Goal: Information Seeking & Learning: Learn about a topic

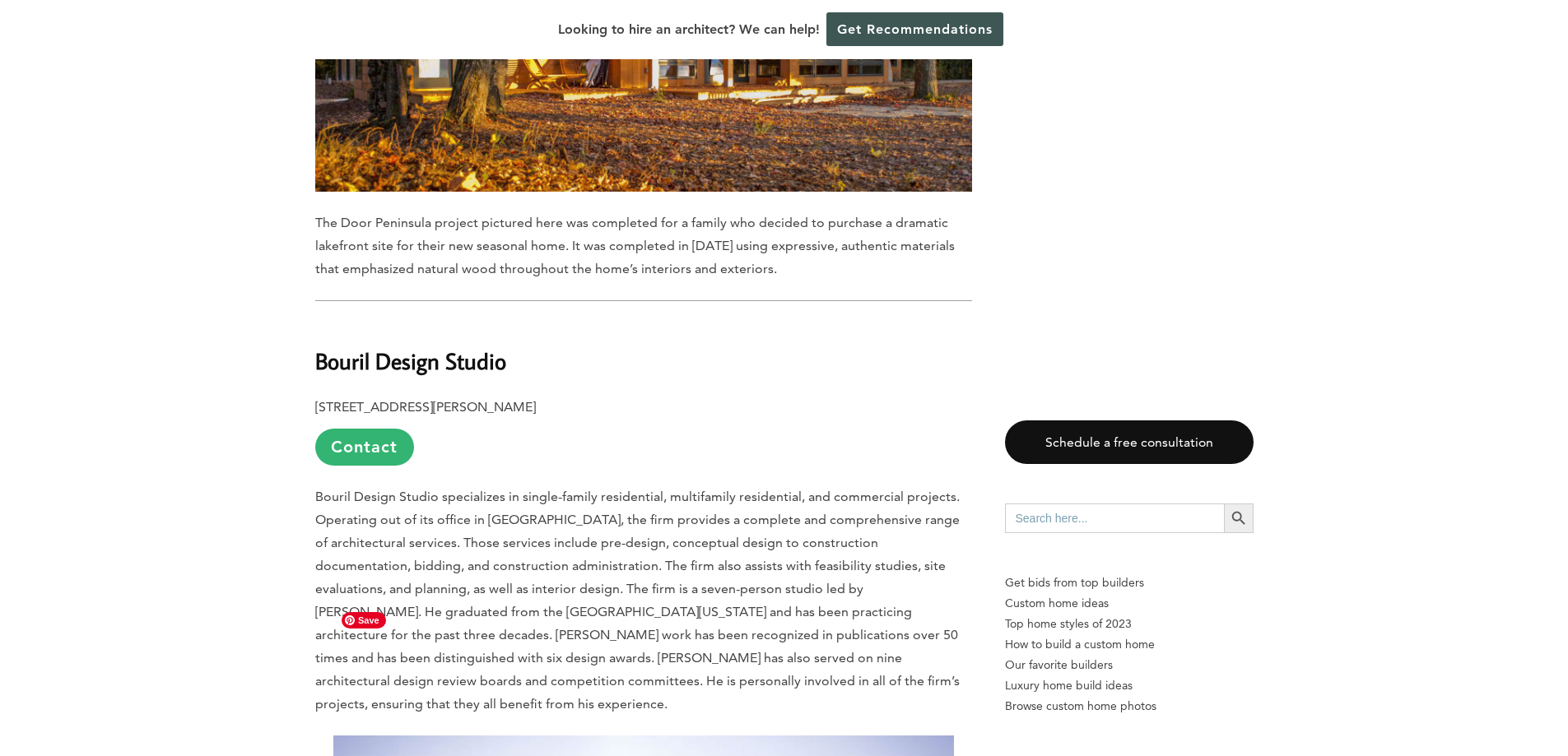
scroll to position [6835, 0]
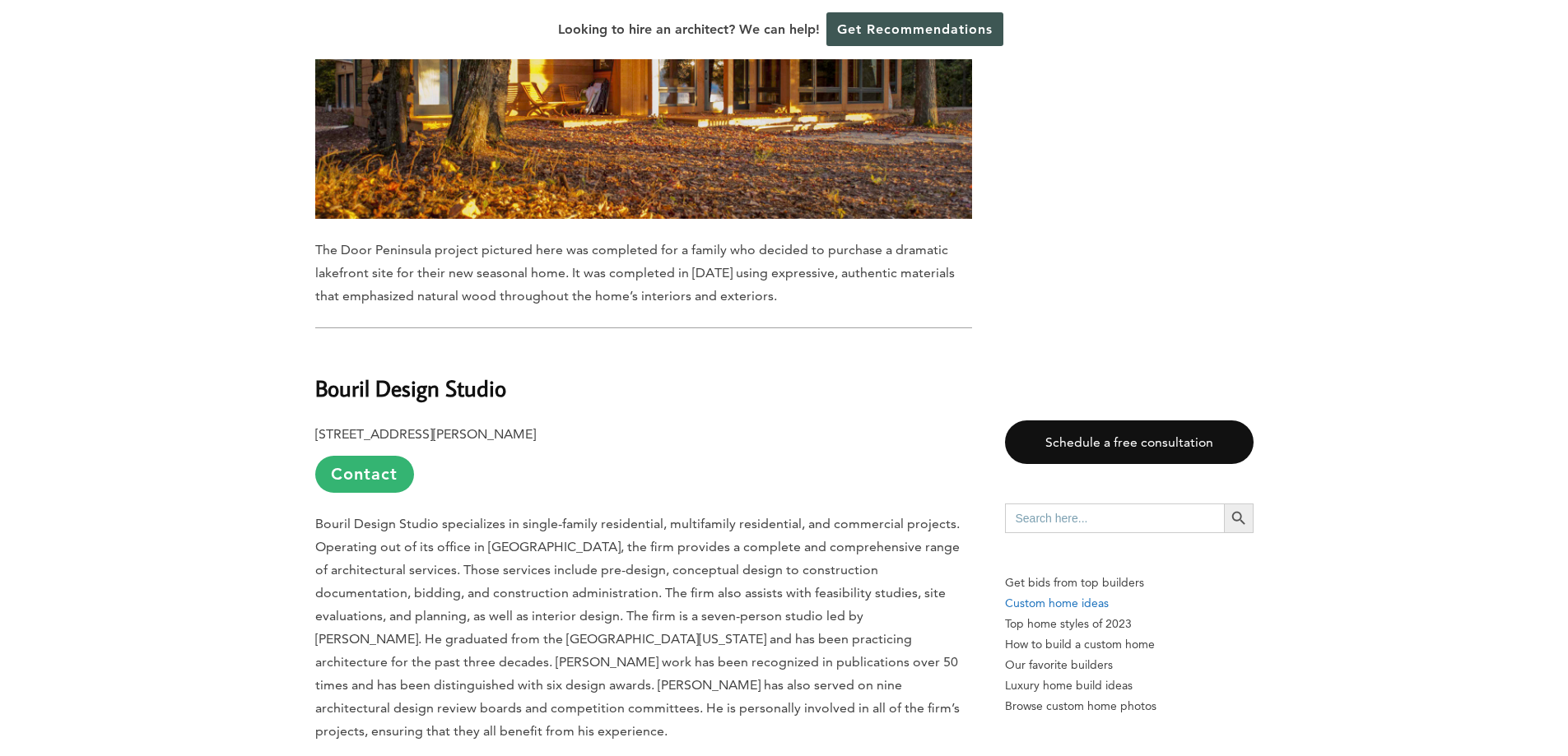
click at [1061, 603] on p "Custom home ideas" at bounding box center [1129, 603] width 248 height 20
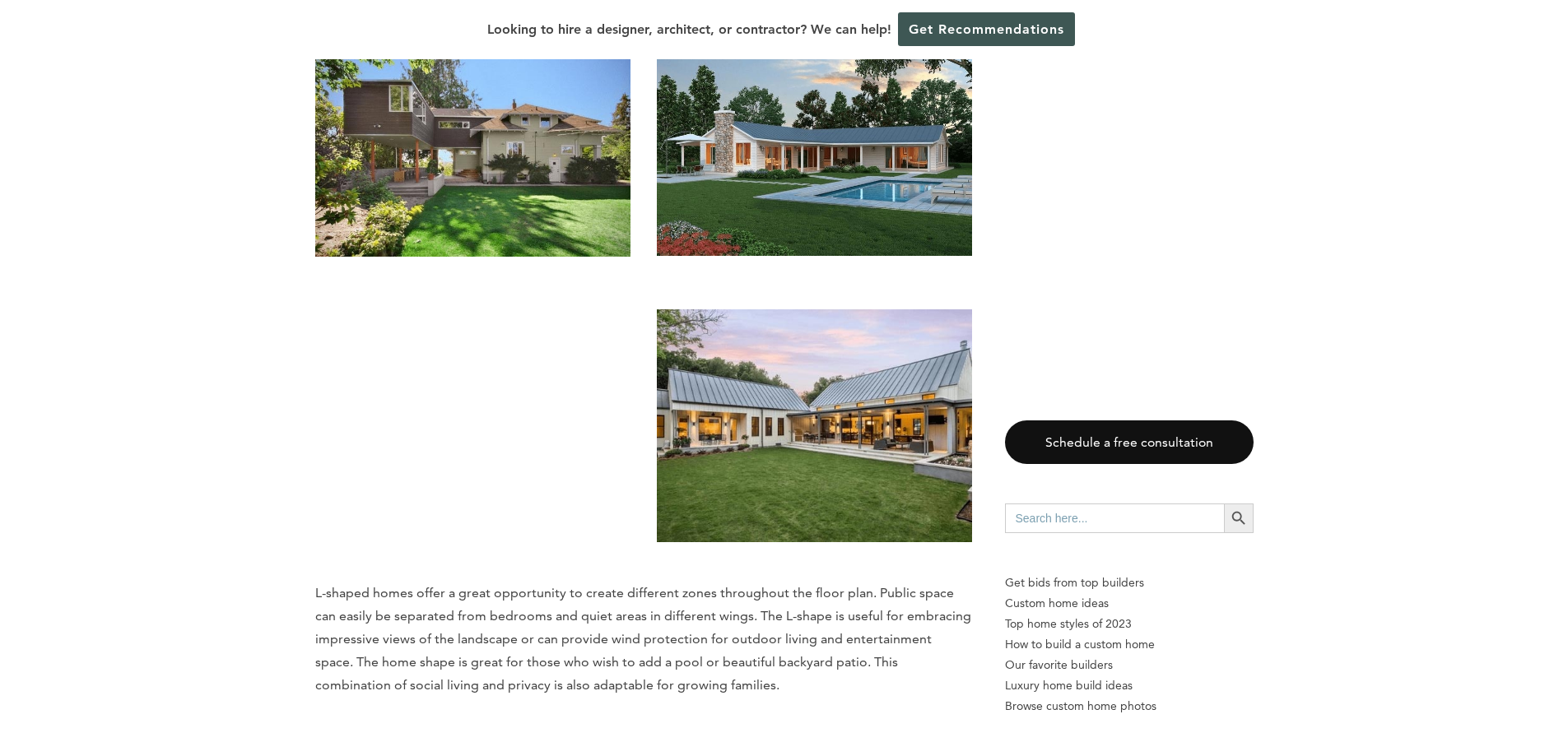
scroll to position [16462, 0]
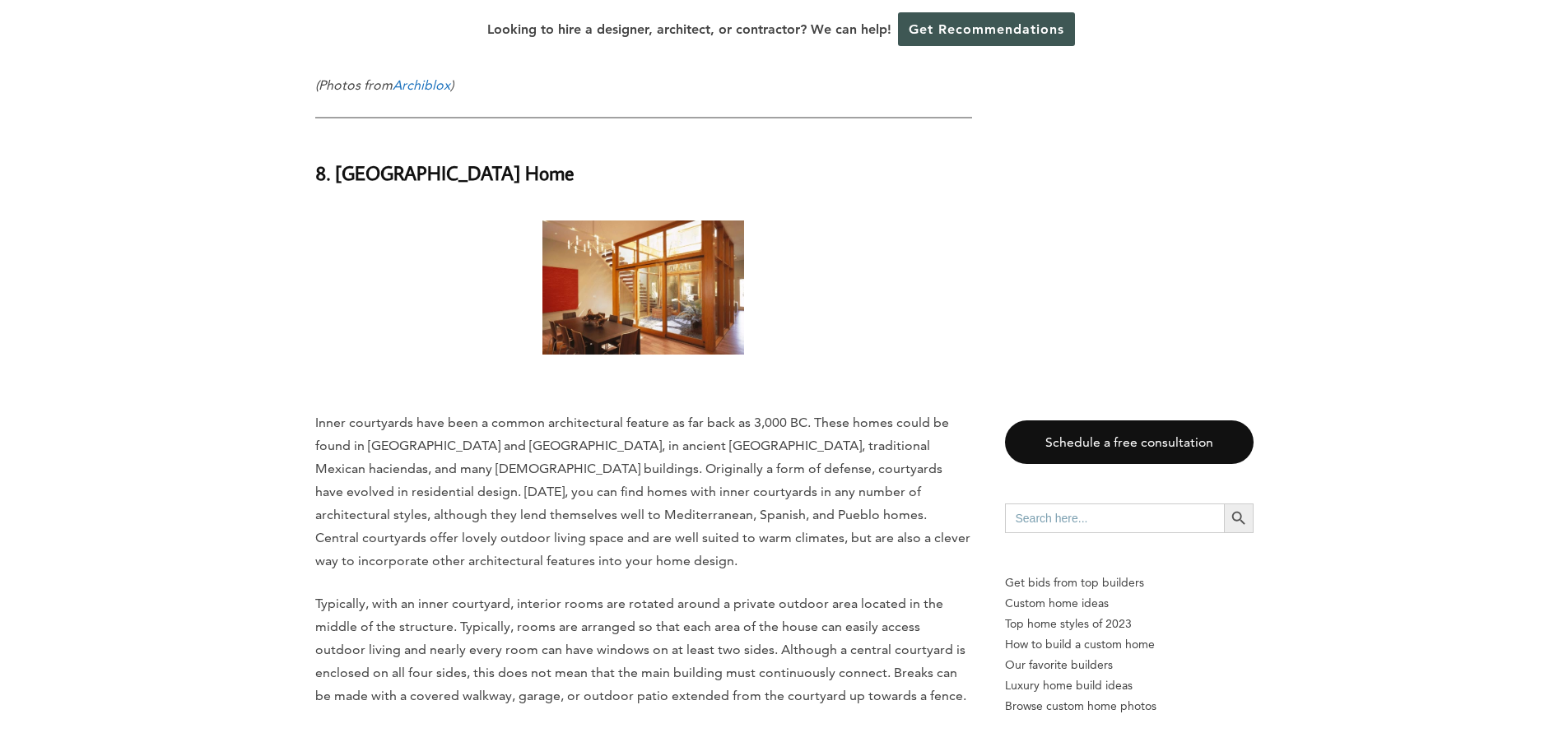
scroll to position [19507, 0]
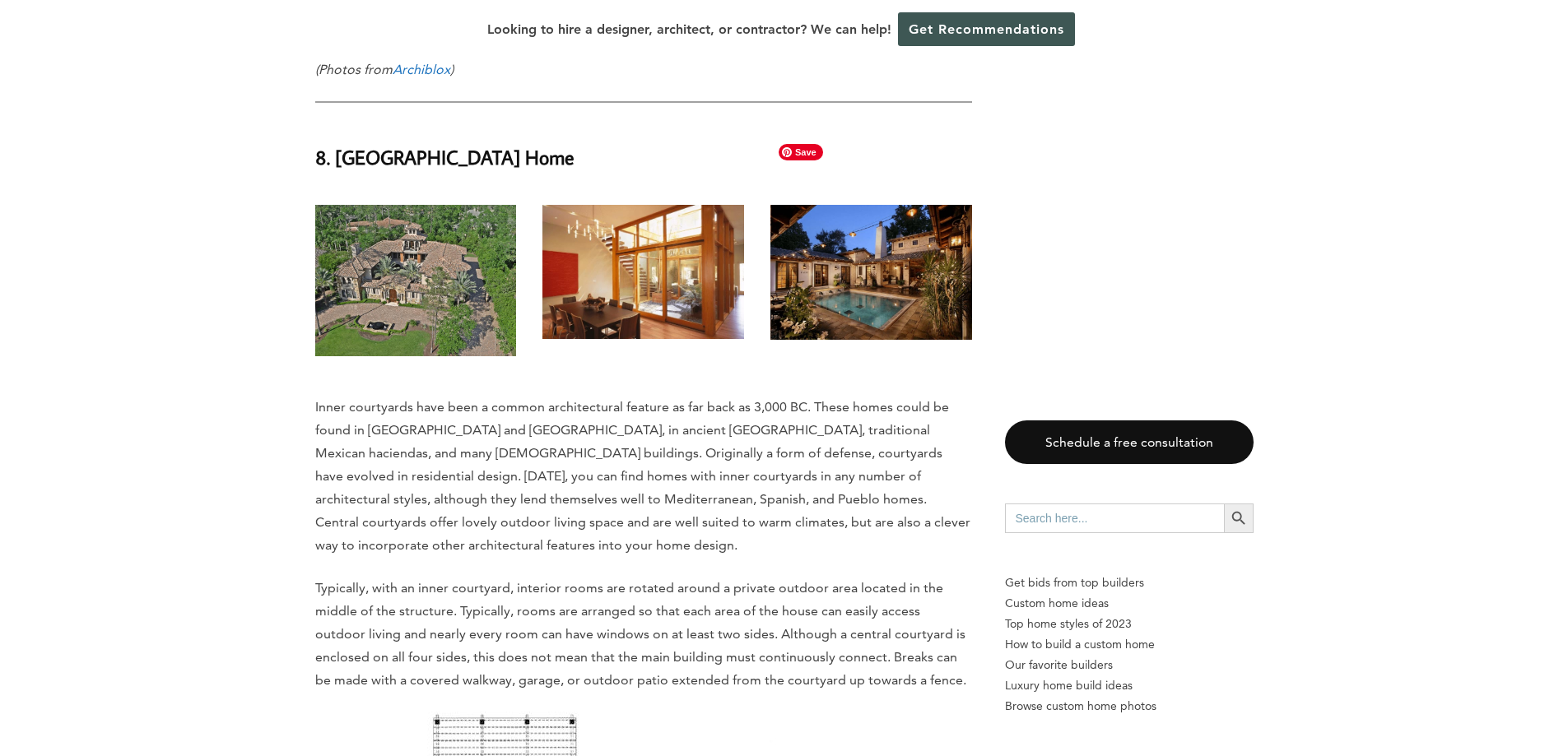
click at [890, 205] on img at bounding box center [871, 272] width 201 height 134
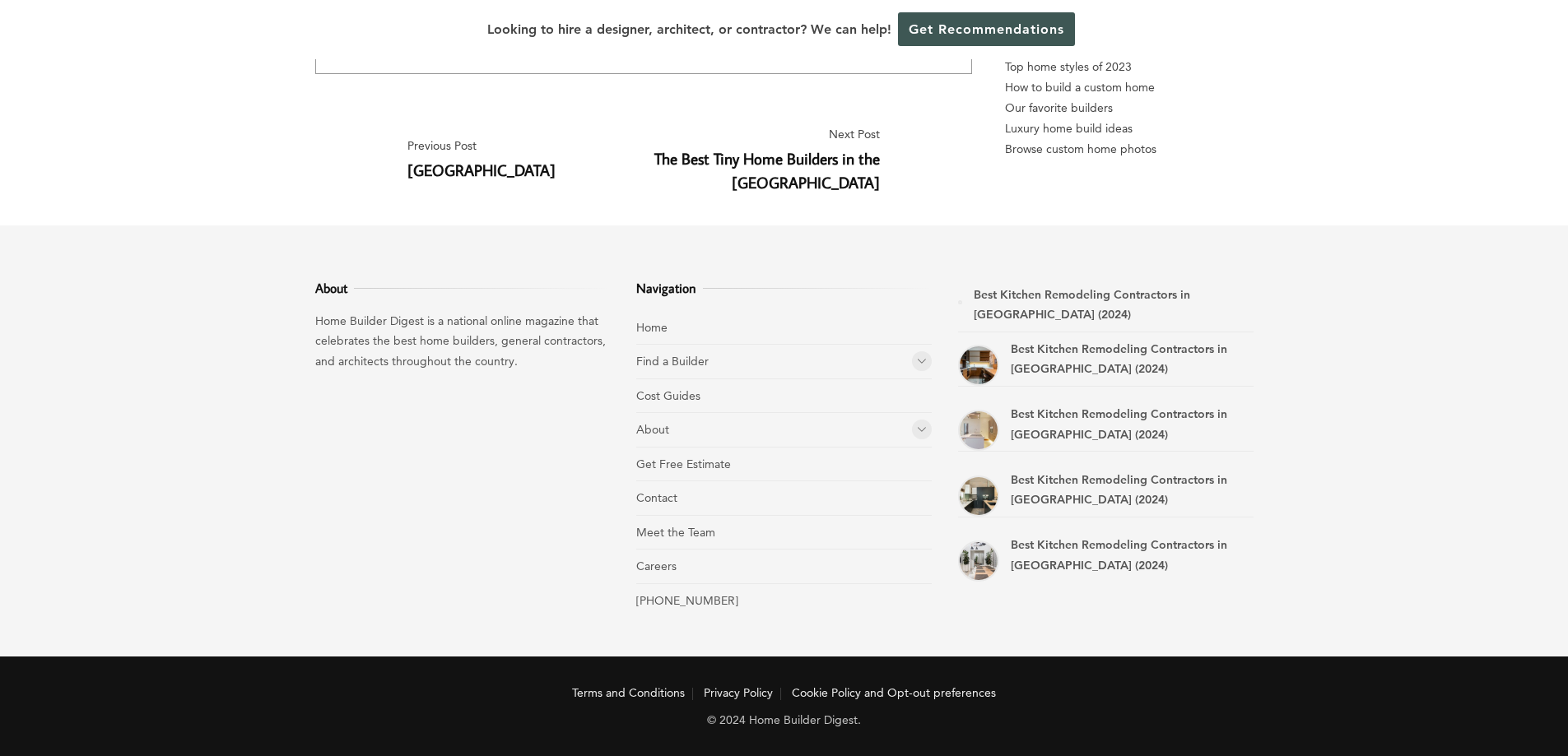
scroll to position [25346, 0]
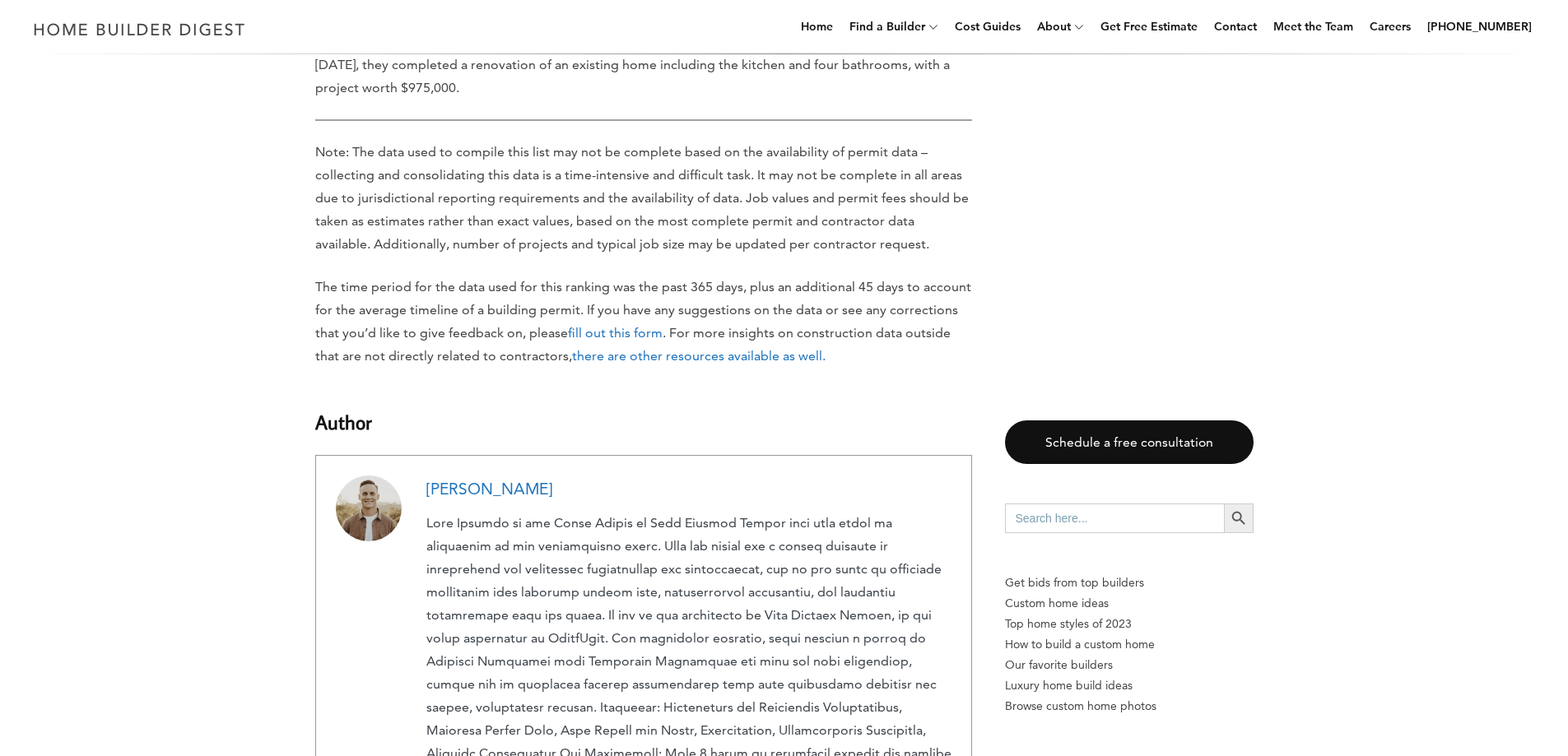
scroll to position [4609, 0]
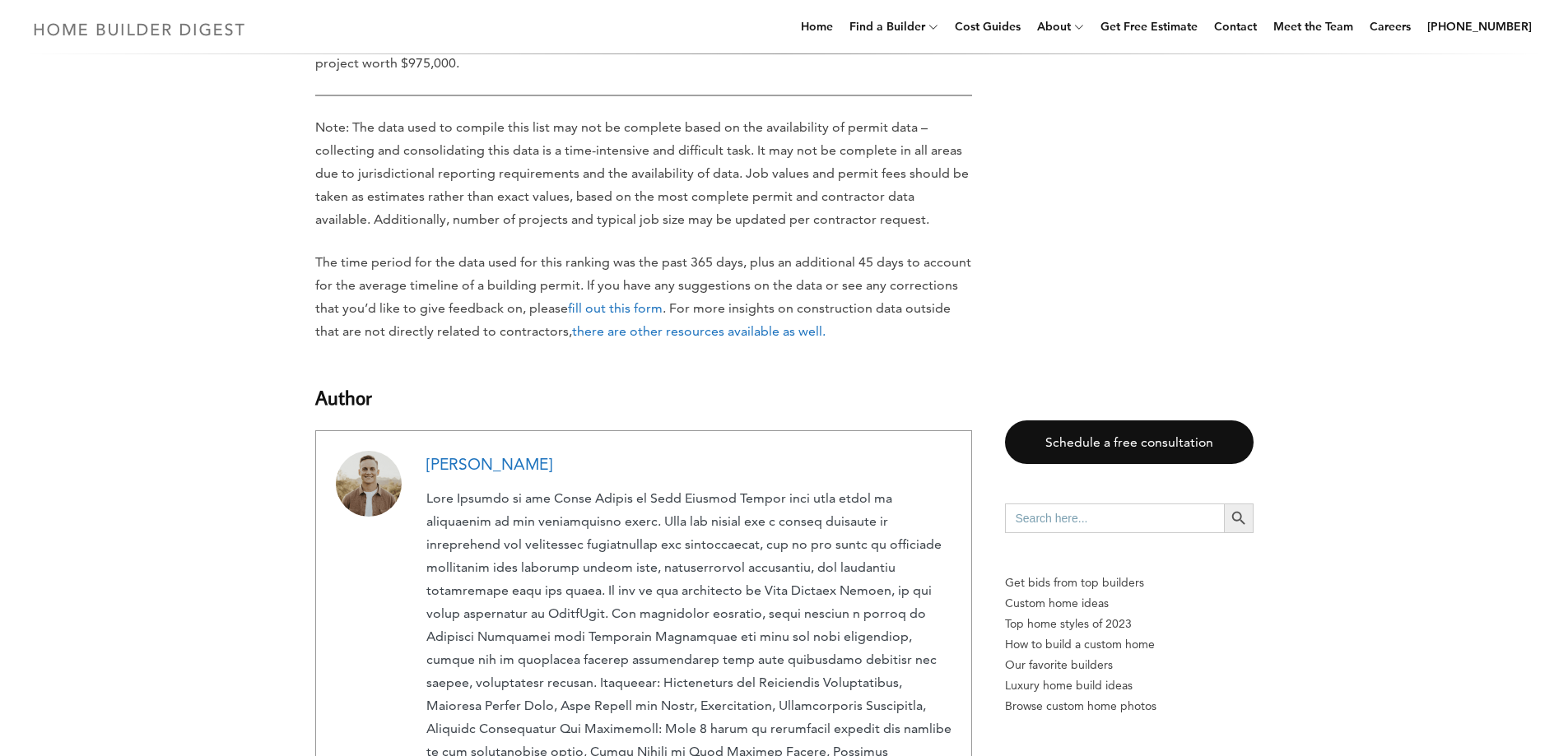
click at [169, 24] on img at bounding box center [140, 29] width 226 height 32
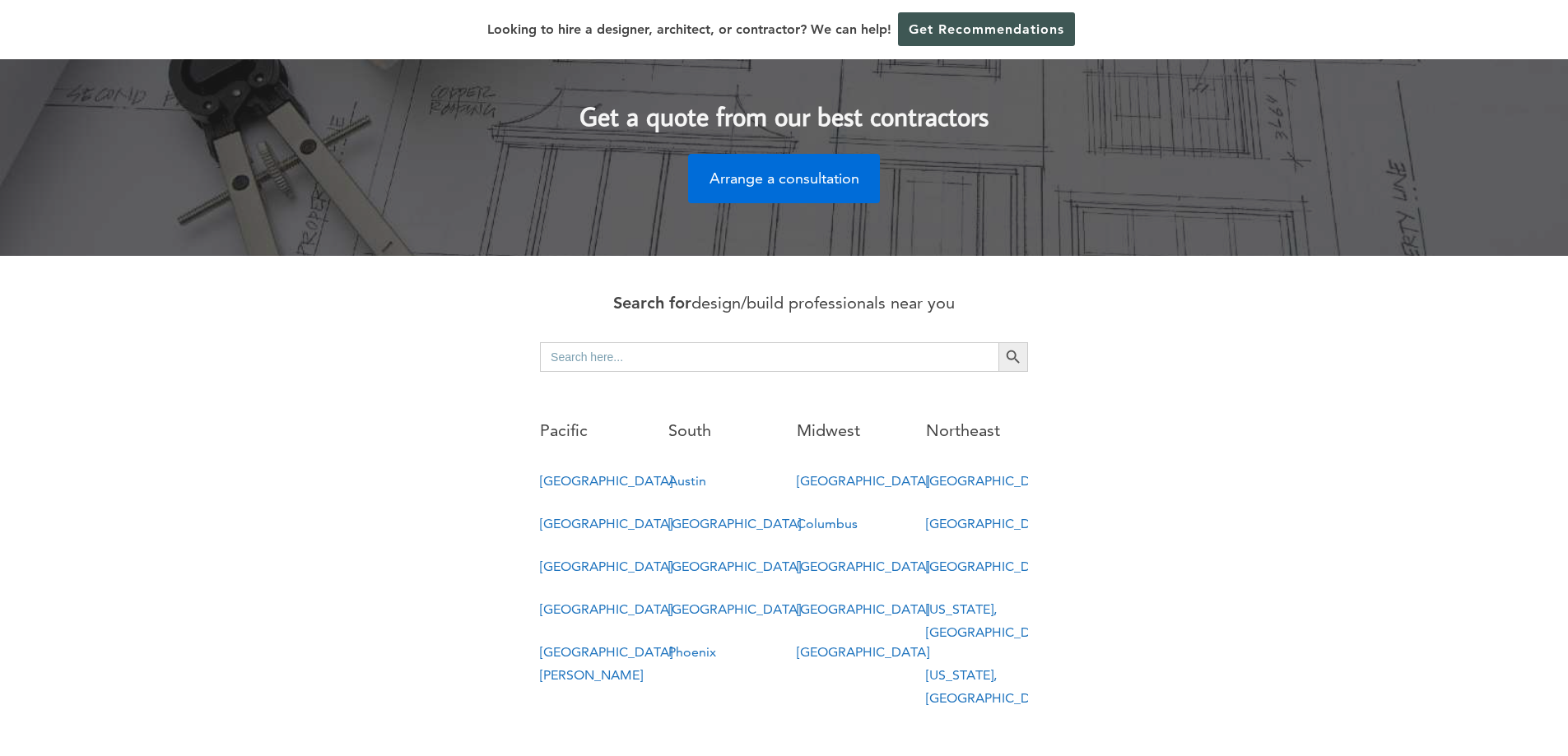
scroll to position [741, 0]
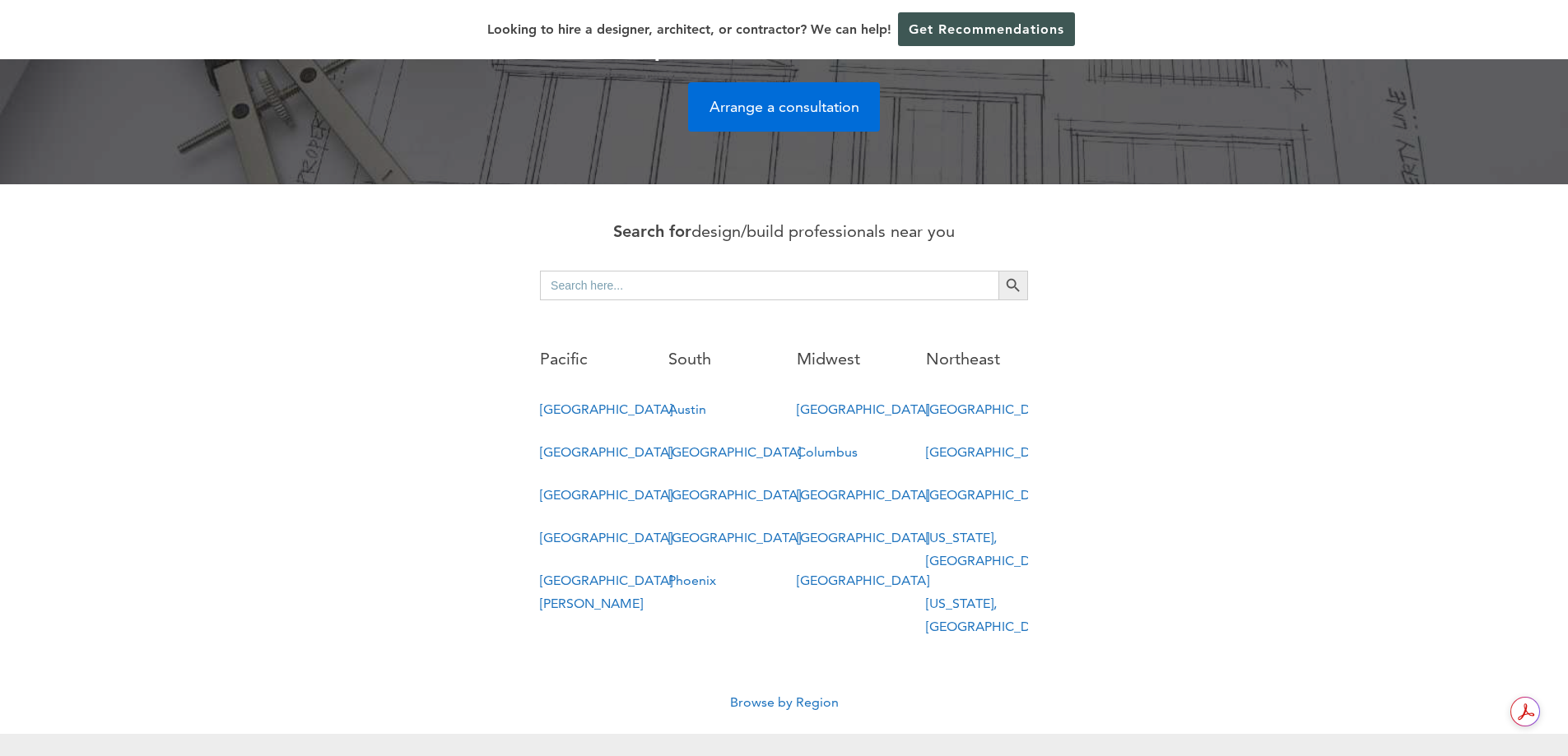
click at [813, 573] on link "[GEOGRAPHIC_DATA]" at bounding box center [863, 581] width 133 height 16
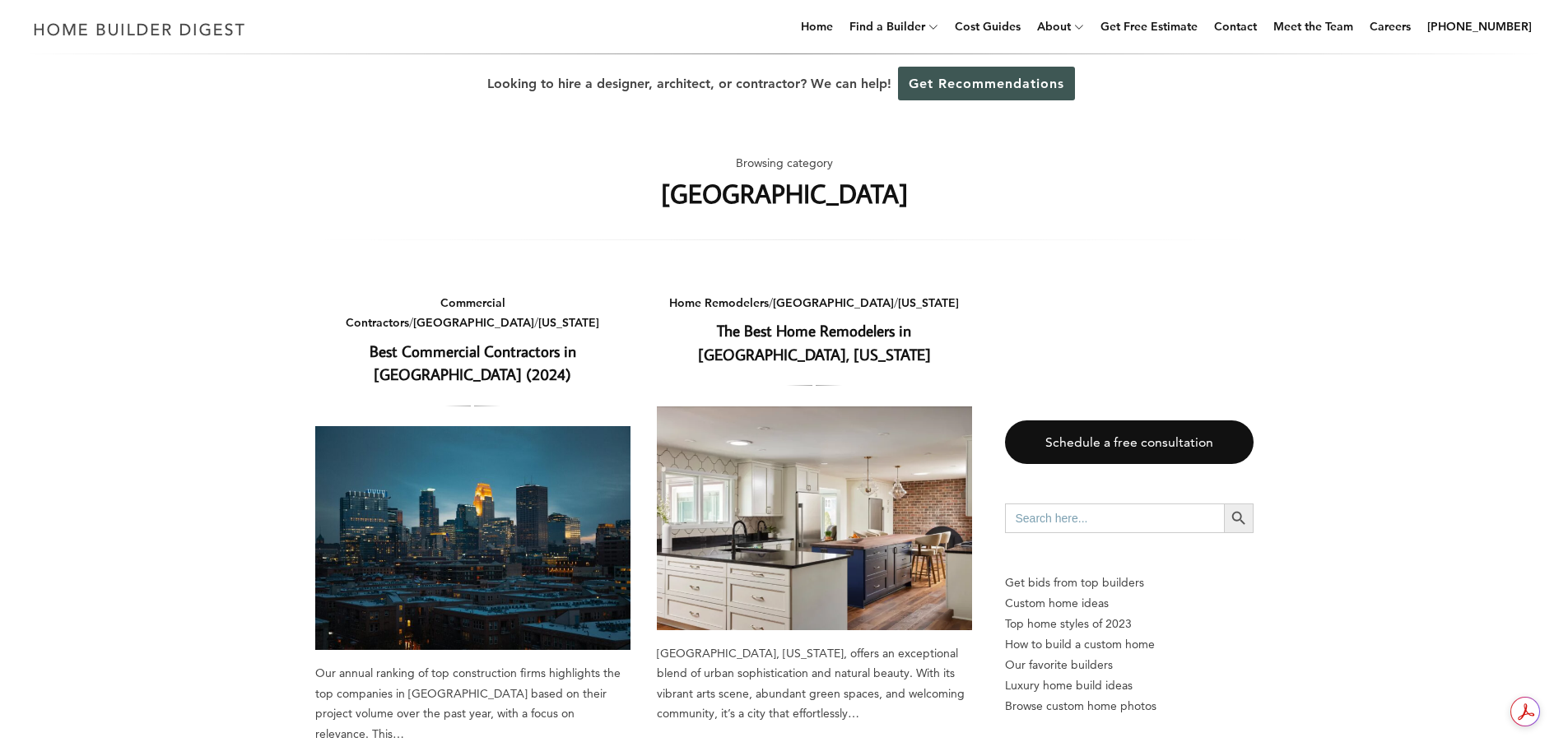
click at [835, 333] on link "The Best Home Remodelers in [GEOGRAPHIC_DATA], [US_STATE]" at bounding box center [814, 343] width 233 height 44
